Goal: Check status: Check status

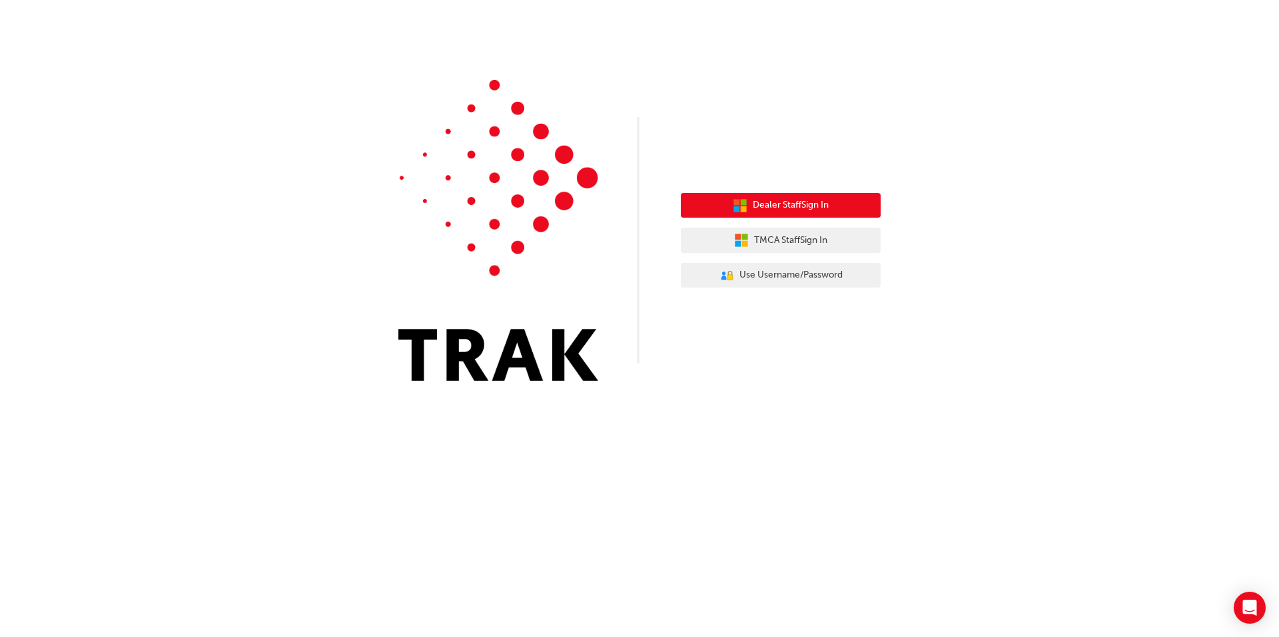
click at [779, 203] on span "Dealer Staff Sign In" at bounding box center [791, 205] width 76 height 15
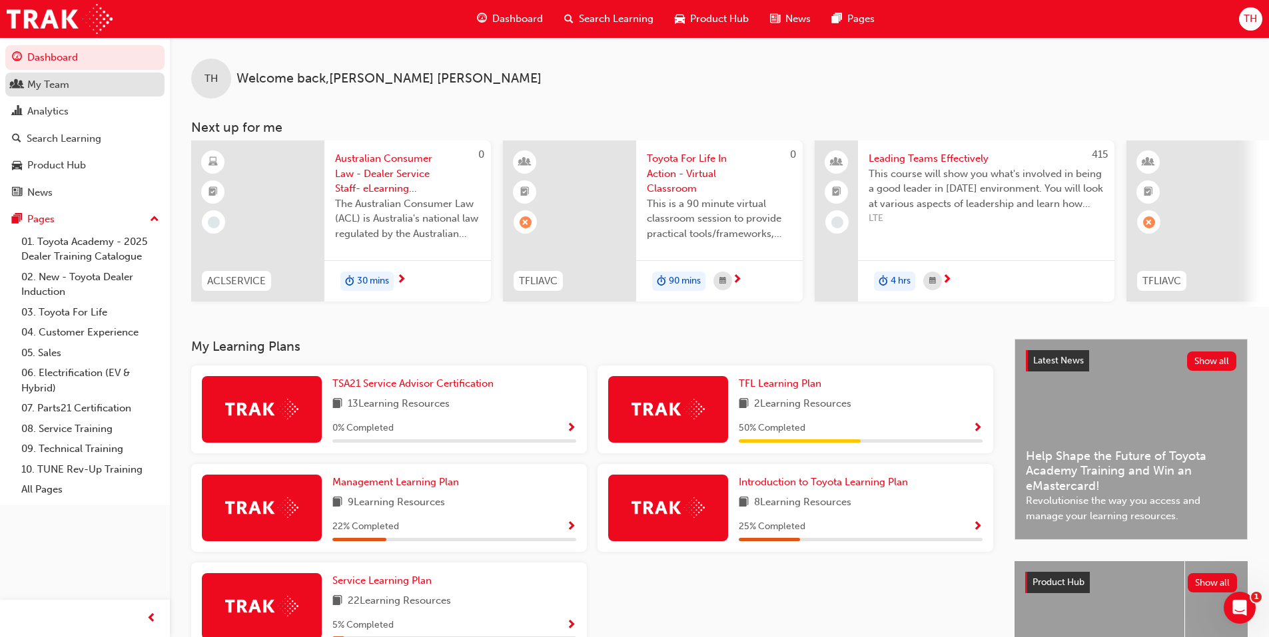
click at [55, 81] on div "My Team" at bounding box center [48, 84] width 42 height 15
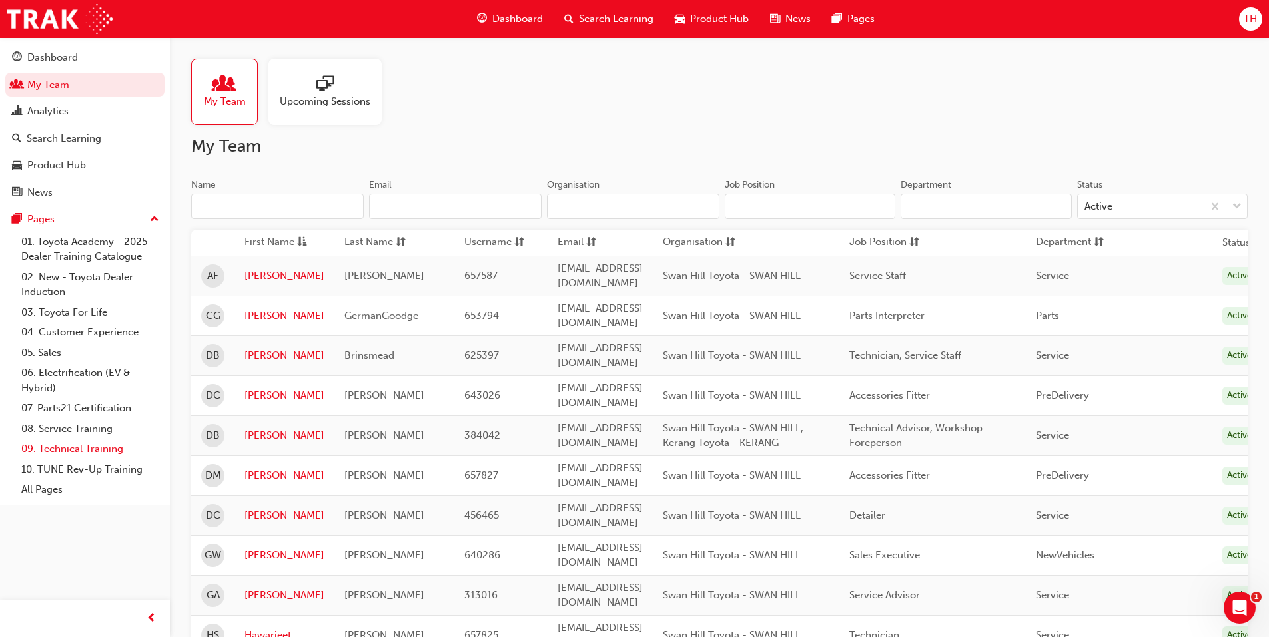
click at [69, 450] on link "09. Technical Training" at bounding box center [90, 449] width 149 height 21
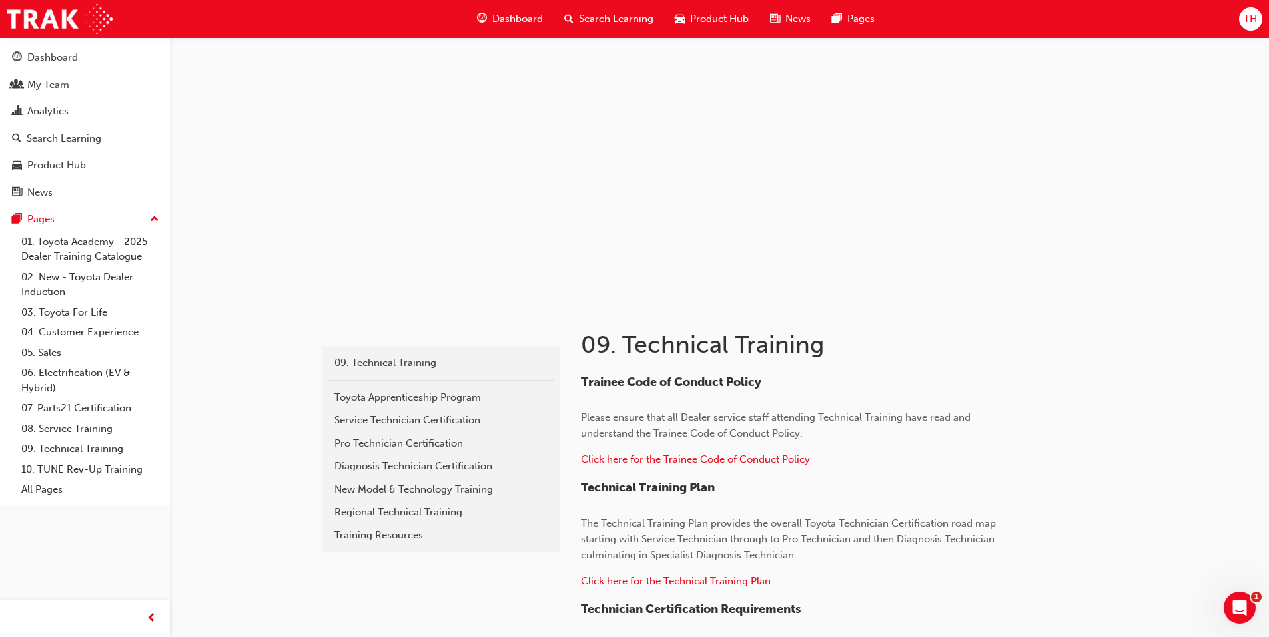
click at [507, 14] on span "Dashboard" at bounding box center [517, 18] width 51 height 15
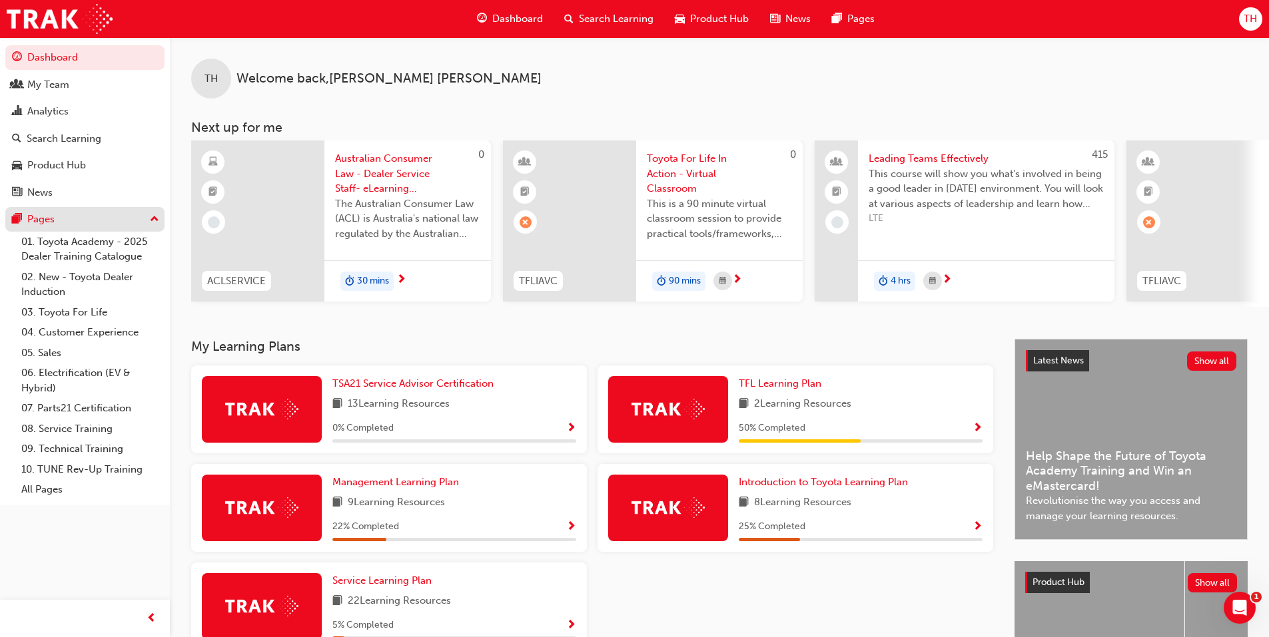
click at [42, 220] on div "Pages" at bounding box center [40, 219] width 27 height 15
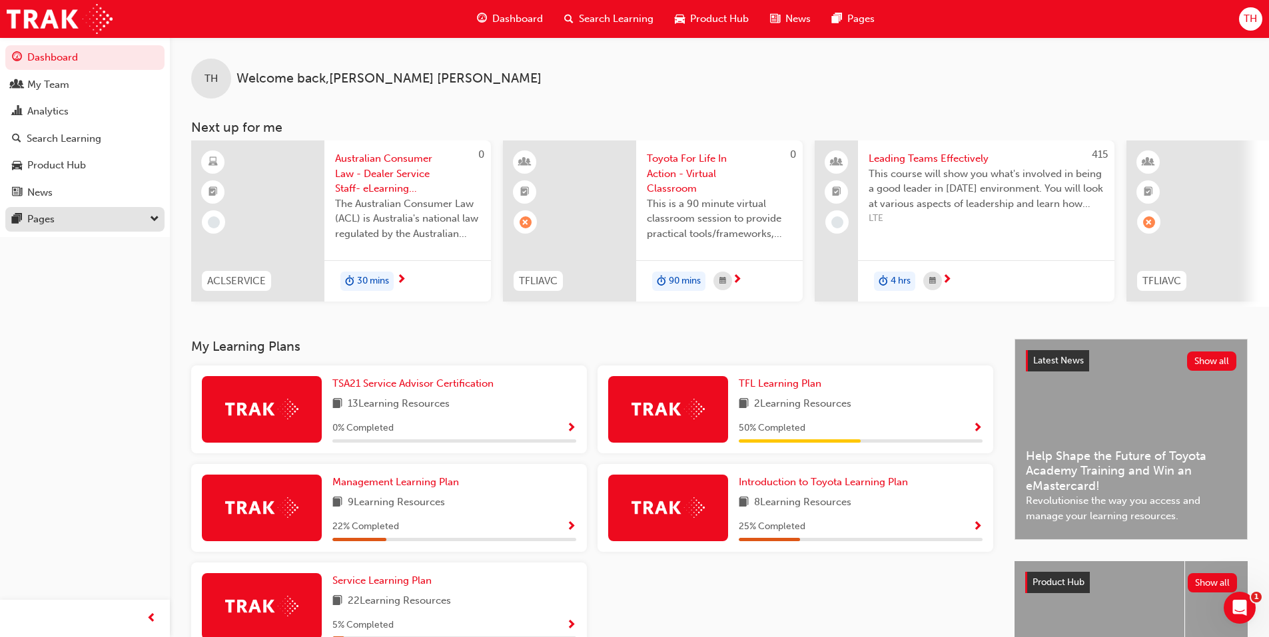
click at [42, 220] on div "Pages" at bounding box center [40, 219] width 27 height 15
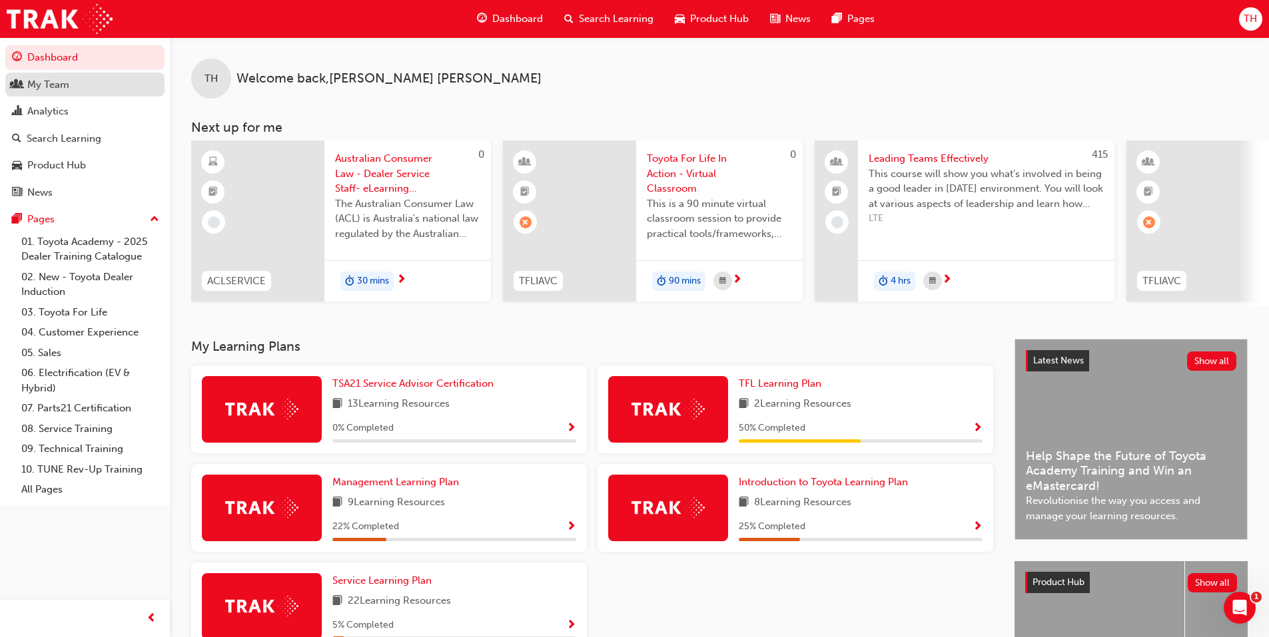
drag, startPoint x: 57, startPoint y: 92, endPoint x: 49, endPoint y: 90, distance: 7.6
click at [57, 92] on div "My Team" at bounding box center [85, 85] width 146 height 17
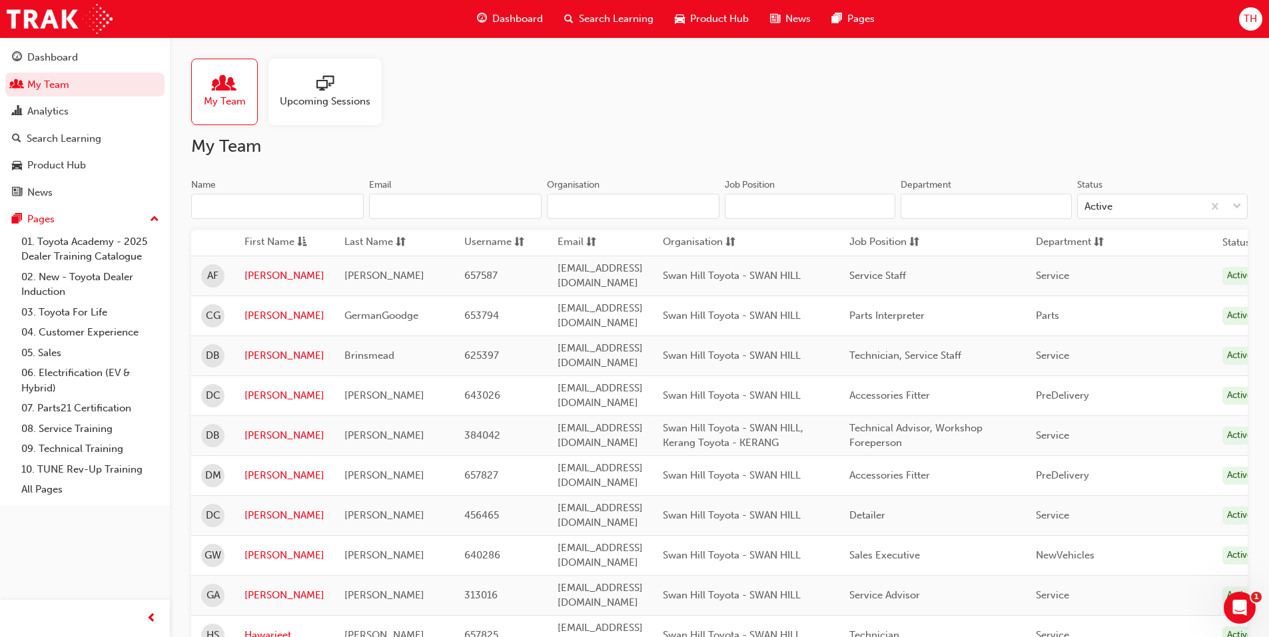
scroll to position [83, 0]
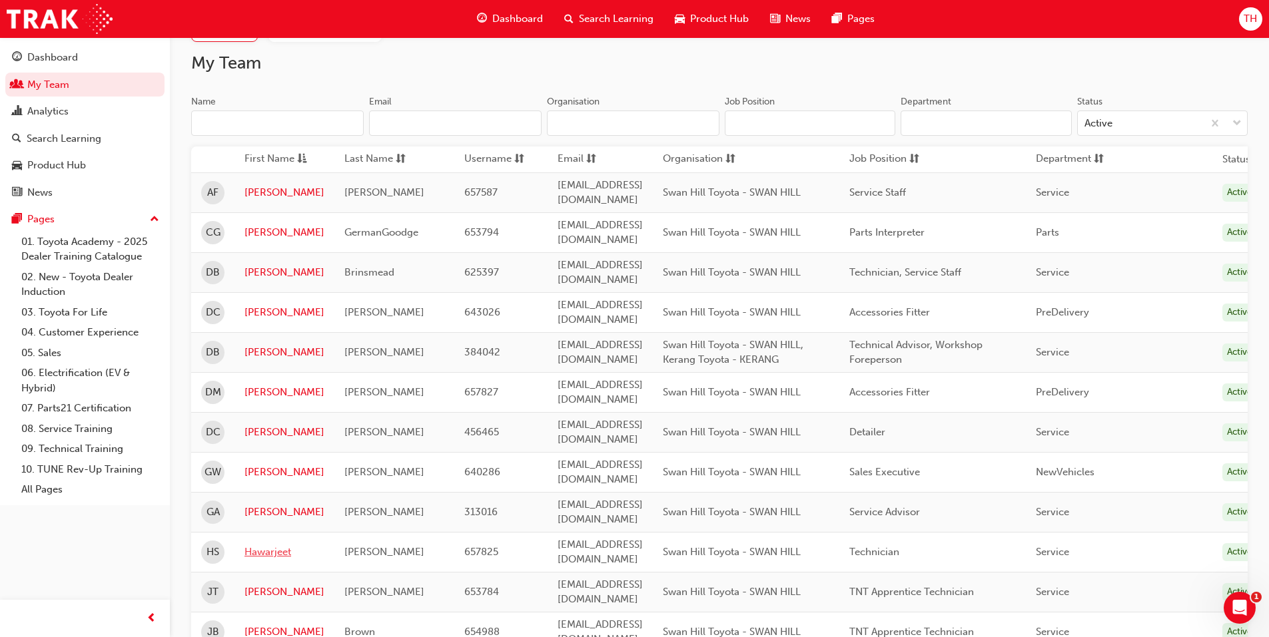
click at [268, 545] on link "Hawarjeet" at bounding box center [284, 552] width 80 height 15
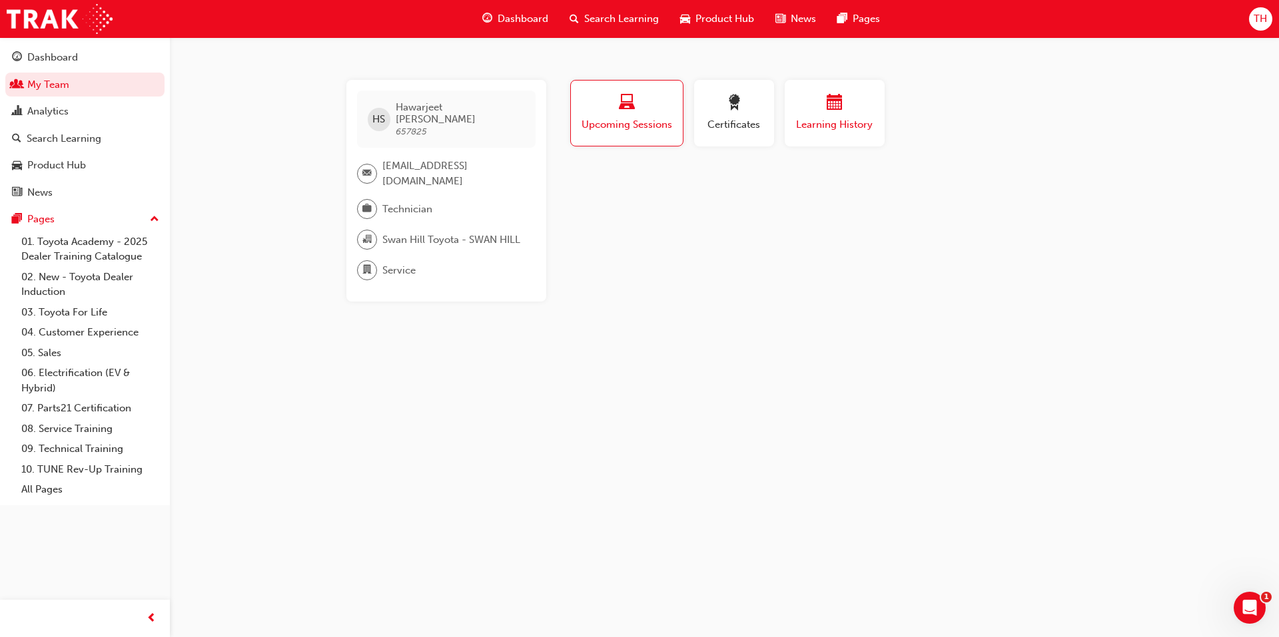
click at [834, 115] on div "Learning History" at bounding box center [835, 114] width 80 height 38
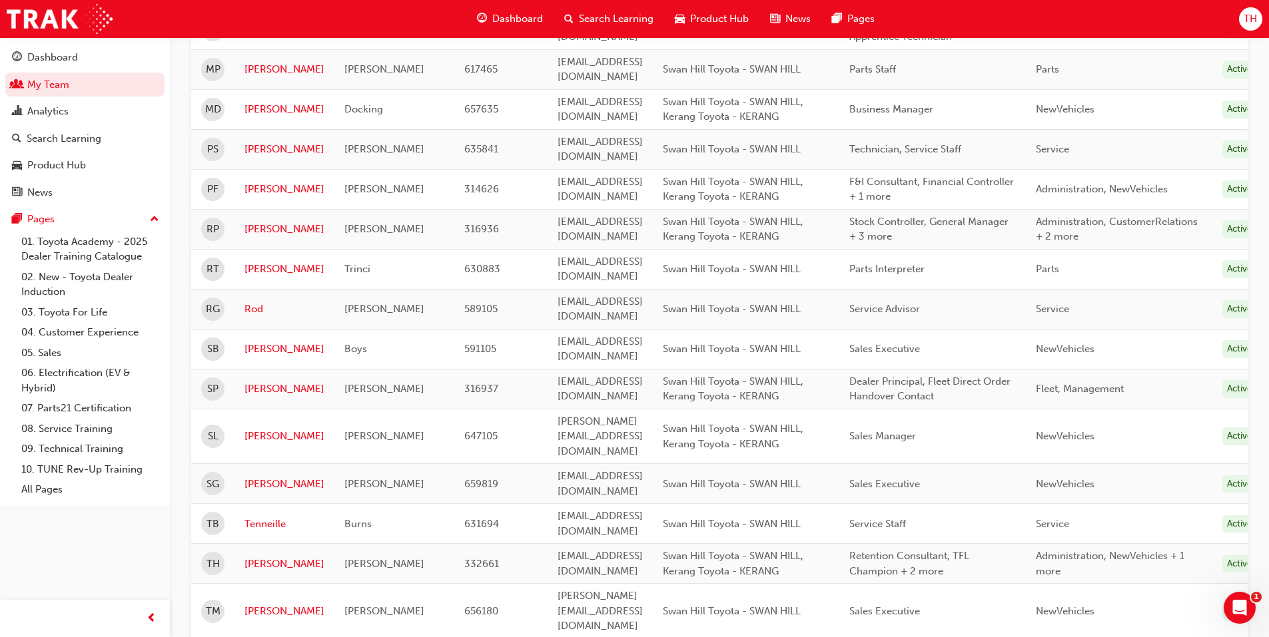
scroll to position [783, 0]
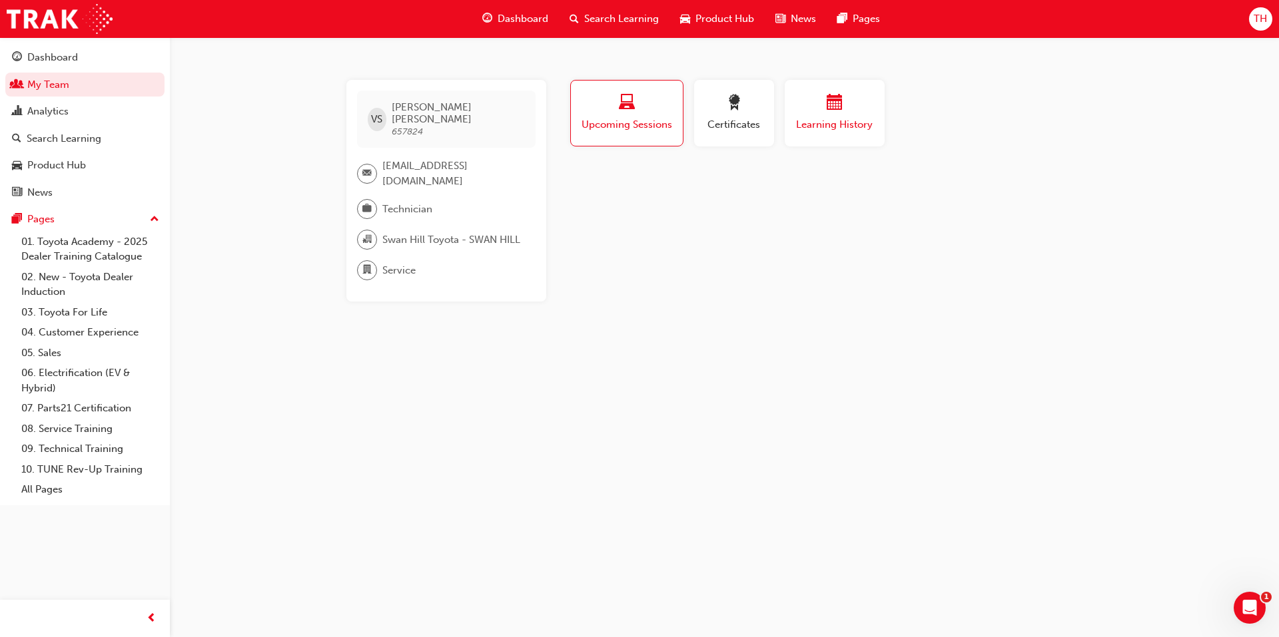
click at [829, 115] on div "Learning History" at bounding box center [835, 114] width 80 height 38
